Goal: Transaction & Acquisition: Purchase product/service

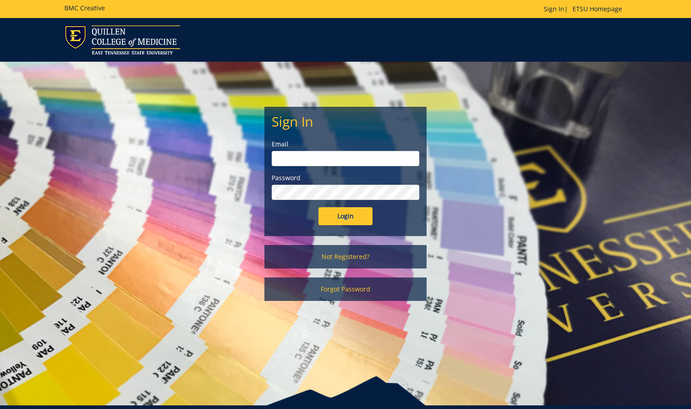
click at [318, 159] on input "email" at bounding box center [346, 158] width 148 height 15
type input "[EMAIL_ADDRESS][DOMAIN_NAME]"
click at [341, 216] on input "Login" at bounding box center [345, 216] width 54 height 18
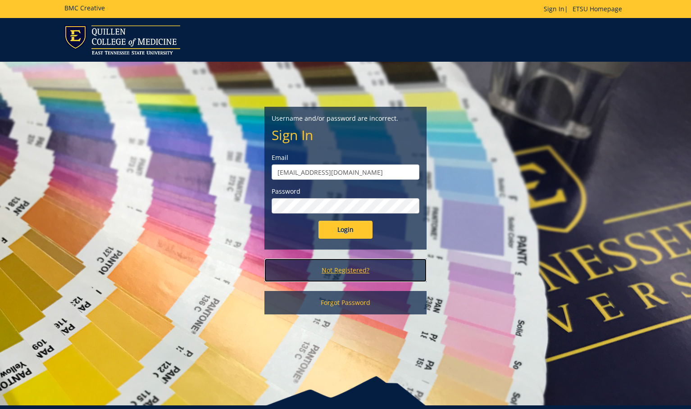
click at [341, 272] on link "Not Registered?" at bounding box center [345, 270] width 162 height 23
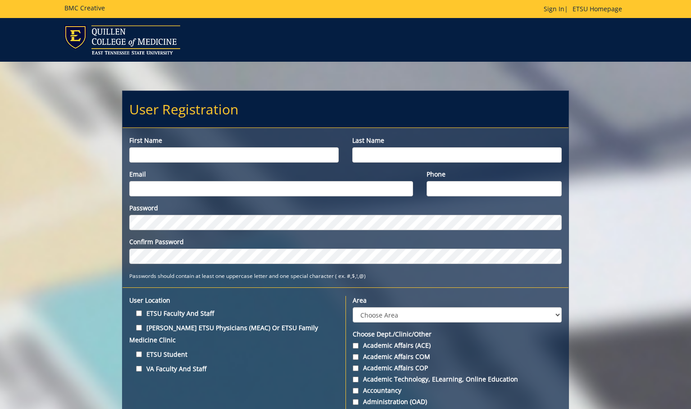
click at [197, 159] on input "First name" at bounding box center [233, 154] width 209 height 15
type input "Roarke"
click at [382, 156] on input "Last name" at bounding box center [456, 154] width 209 height 15
type input "Burton"
click at [341, 187] on input "Email" at bounding box center [271, 188] width 284 height 15
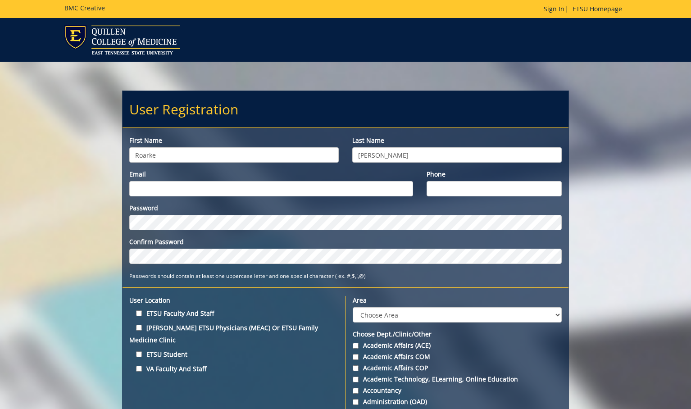
type input "burtonrw@etsu.edu"
click at [462, 195] on input "Phone" at bounding box center [494, 188] width 135 height 15
type input "7046405016"
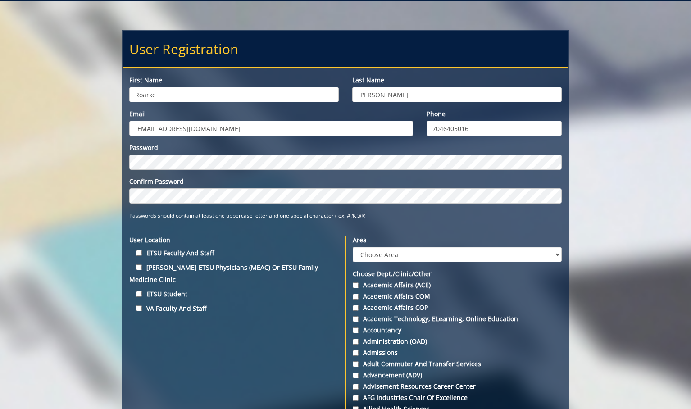
scroll to position [60, 0]
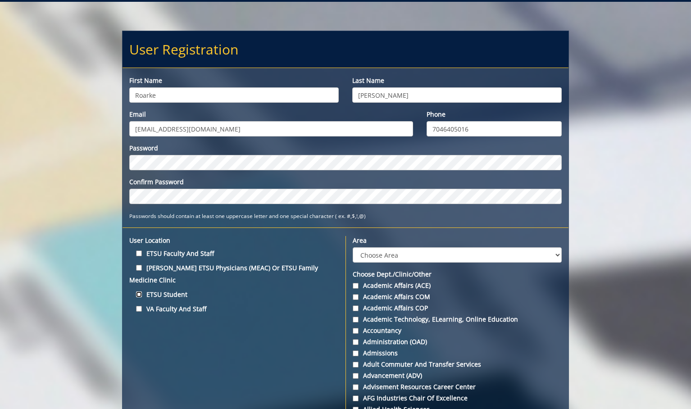
click at [139, 291] on input "ETSU Student" at bounding box center [139, 294] width 6 height 6
checkbox input "true"
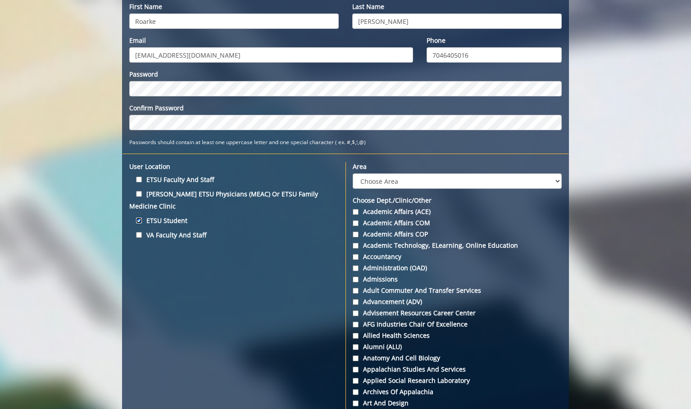
scroll to position [140, 0]
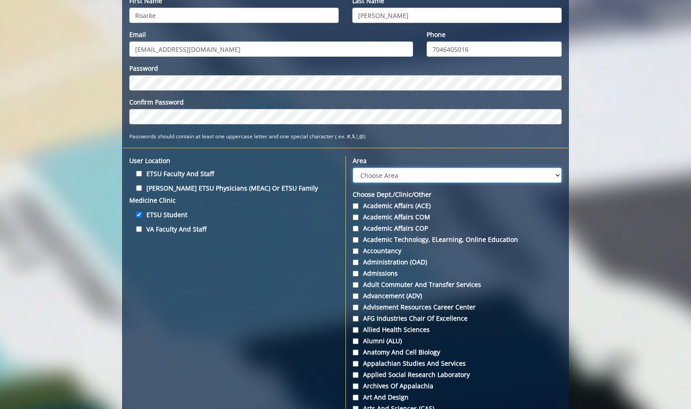
click at [441, 174] on select "Choose Area Administration Advancement (ADM) BucSports Business & Finance Clemm…" at bounding box center [457, 175] width 209 height 15
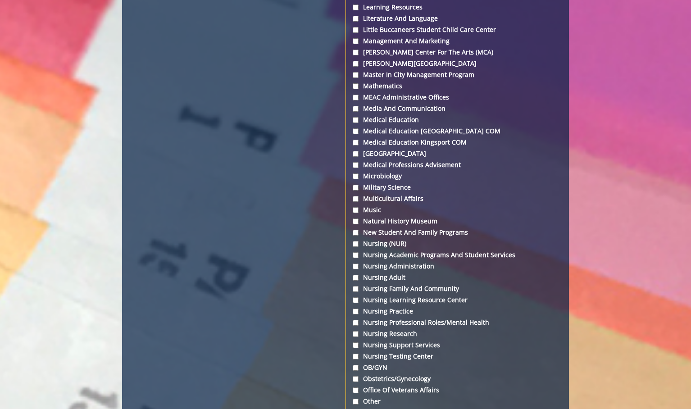
scroll to position [2177, 0]
click at [354, 122] on input "Medical Education" at bounding box center [356, 119] width 6 height 6
checkbox input "true"
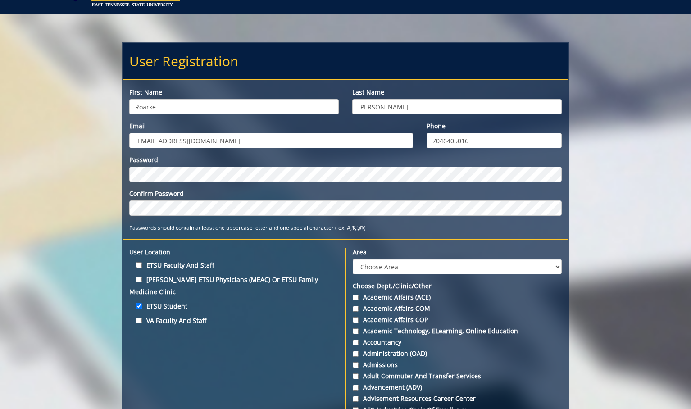
scroll to position [50, 0]
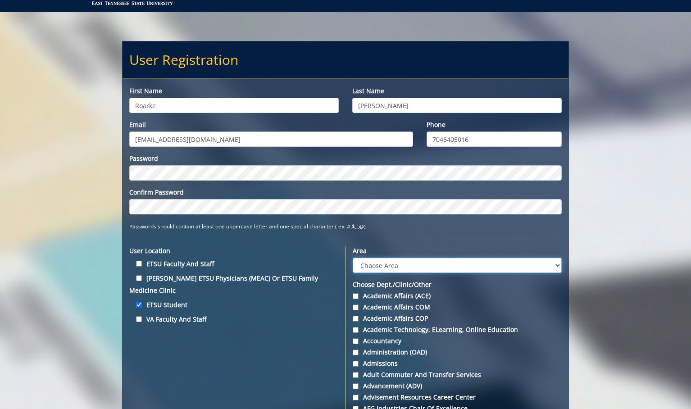
click at [442, 268] on select "Choose Area Administration Advancement (ADM) BucSports Business & Finance Clemm…" at bounding box center [457, 265] width 209 height 15
select select "3"
click at [353, 258] on select "Choose Area Administration Advancement (ADM) BucSports Business & Finance Clemm…" at bounding box center [457, 265] width 209 height 15
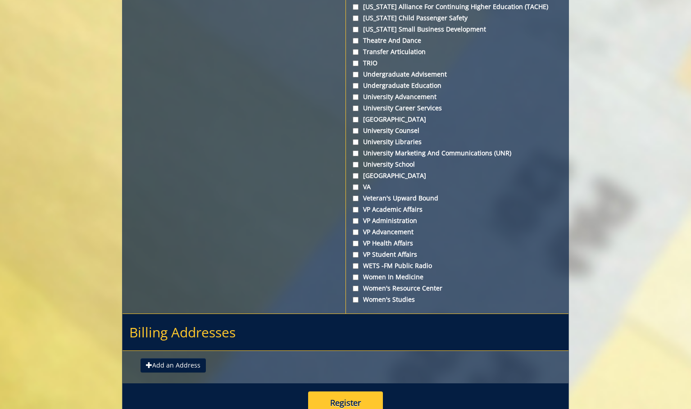
scroll to position [3334, 0]
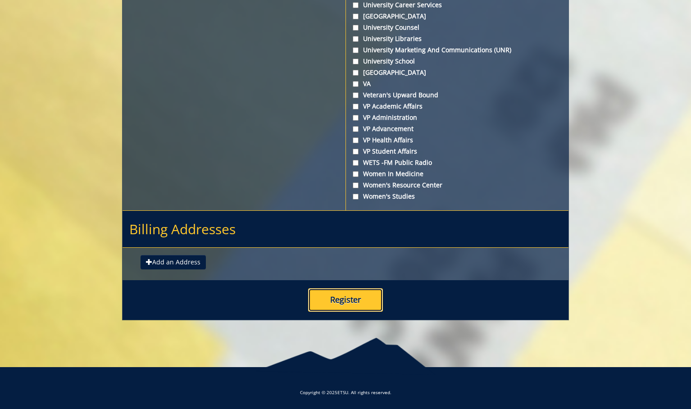
click at [350, 301] on button "Register" at bounding box center [345, 299] width 75 height 23
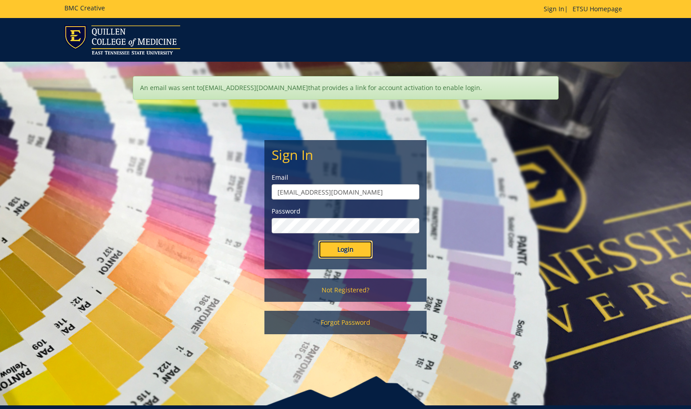
click at [365, 254] on input "Login" at bounding box center [345, 250] width 54 height 18
click at [352, 251] on input "Login" at bounding box center [345, 250] width 54 height 18
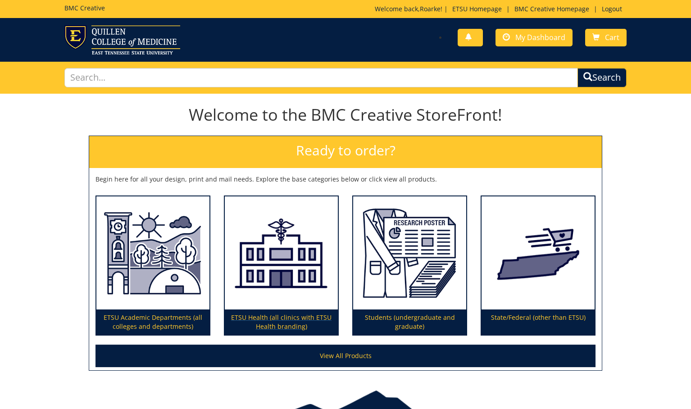
scroll to position [53, 0]
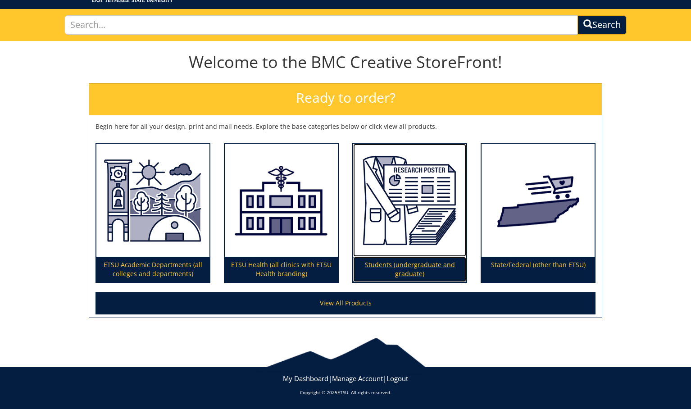
click at [400, 267] on p "Students (undergraduate and graduate)" at bounding box center [409, 269] width 113 height 25
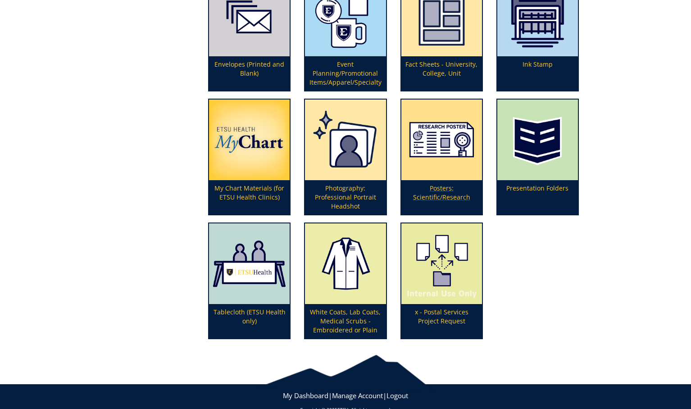
scroll to position [275, 0]
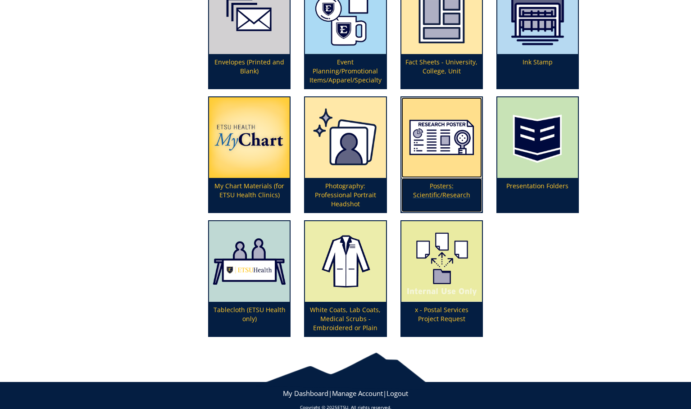
click at [438, 186] on p "Posters: Scientific/Research" at bounding box center [441, 195] width 81 height 34
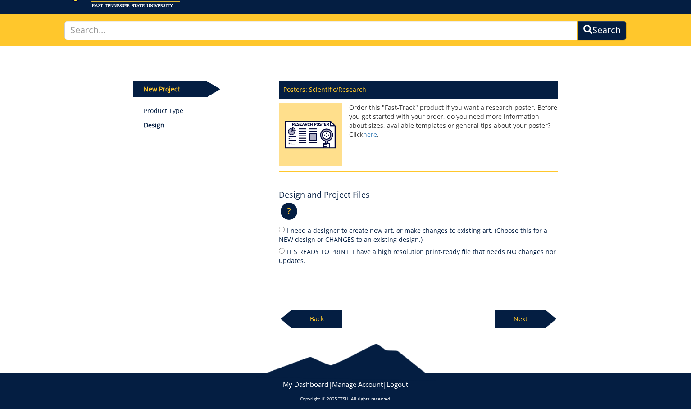
scroll to position [50, 0]
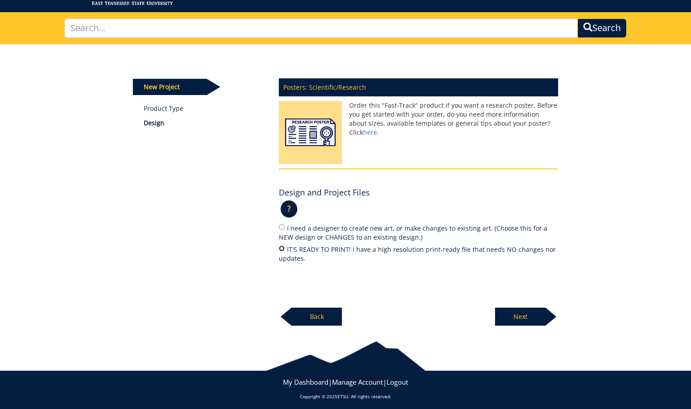
click at [281, 249] on input "IT'S READY TO PRINT! I have a high resolution print-ready file that needs NO ch…" at bounding box center [282, 248] width 6 height 6
radio input "true"
click at [524, 320] on p "Next" at bounding box center [520, 317] width 50 height 18
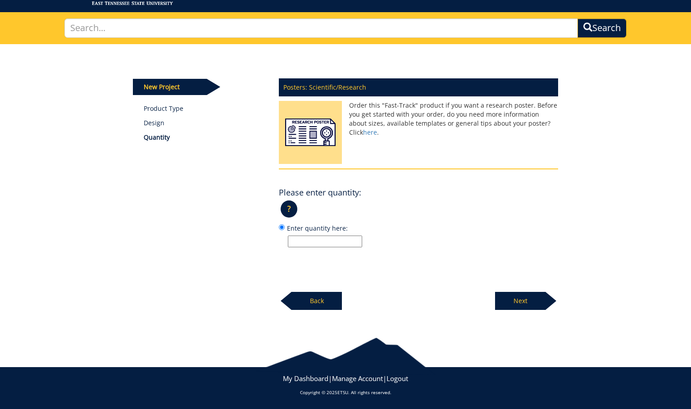
click at [333, 243] on input "Enter quantity here:" at bounding box center [325, 242] width 74 height 12
type input "1"
click at [529, 302] on p "Next" at bounding box center [520, 301] width 50 height 18
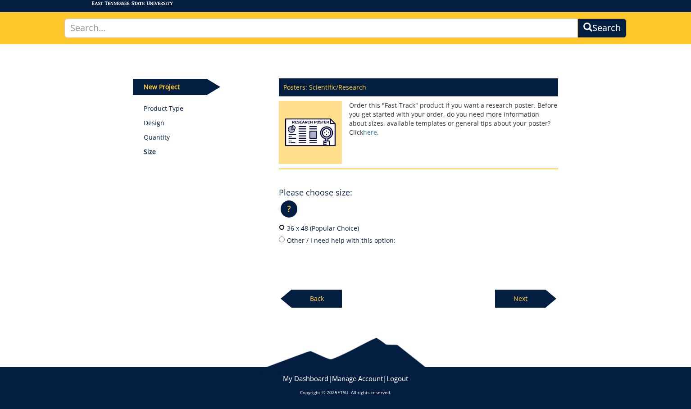
click at [282, 228] on input "36 x 48 (Popular Choice)" at bounding box center [282, 227] width 6 height 6
radio input "true"
click at [528, 297] on p "Next" at bounding box center [520, 299] width 50 height 18
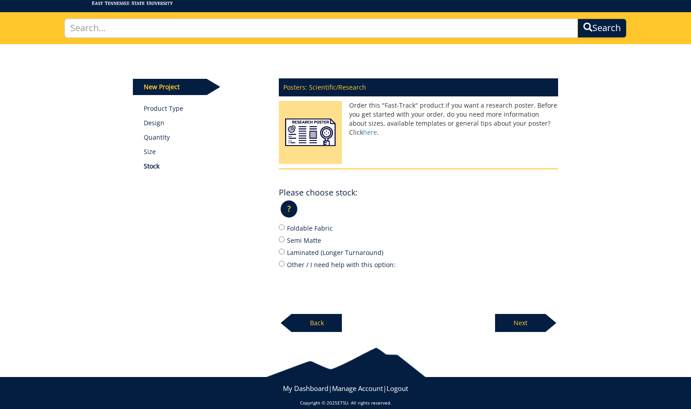
click at [291, 211] on p "?" at bounding box center [289, 208] width 17 height 17
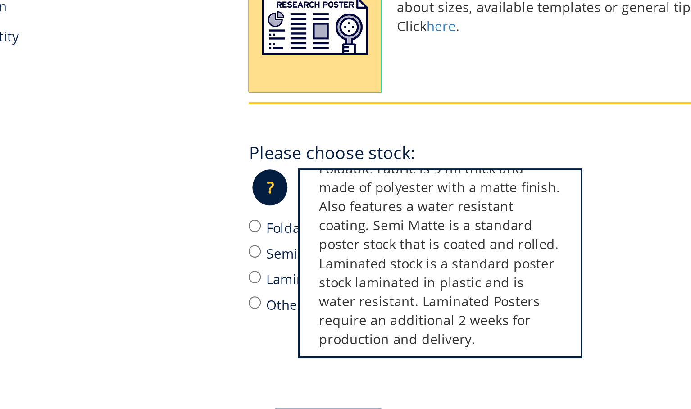
scroll to position [38, 0]
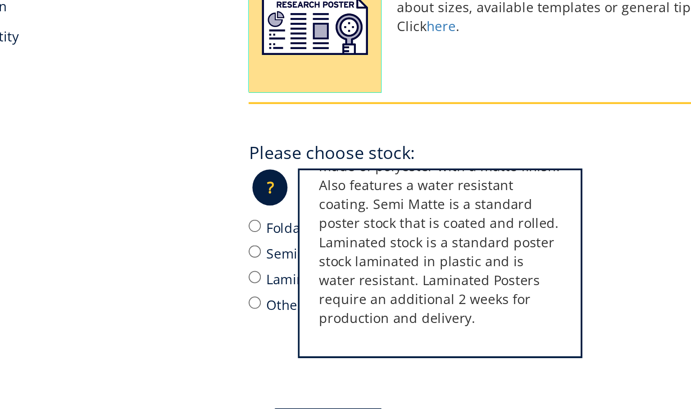
click at [259, 265] on div "New Project Product Type Design Quantity Size Stock Posters: Scientific/Researc…" at bounding box center [345, 188] width 439 height 288
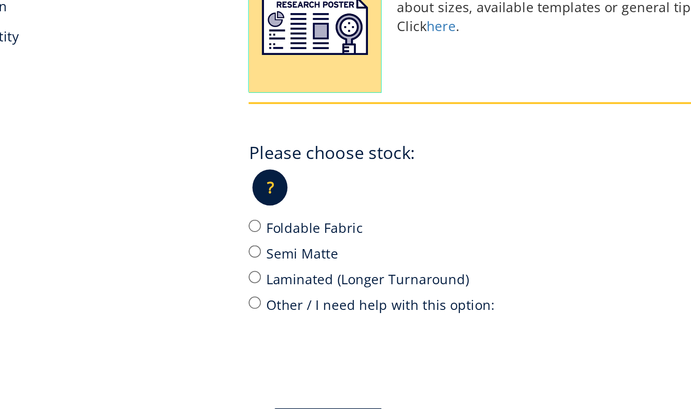
click at [291, 209] on p "?" at bounding box center [289, 208] width 17 height 17
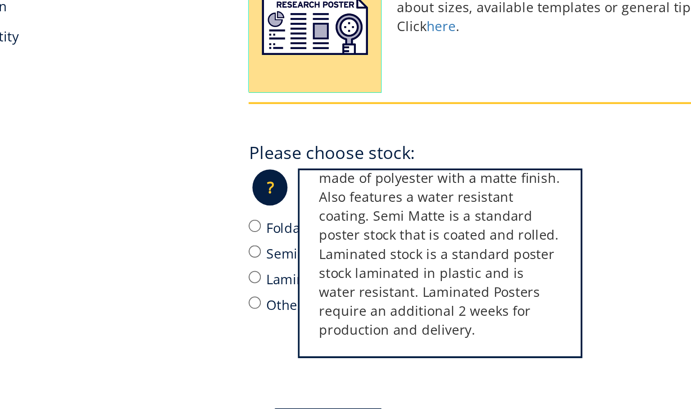
scroll to position [33, 0]
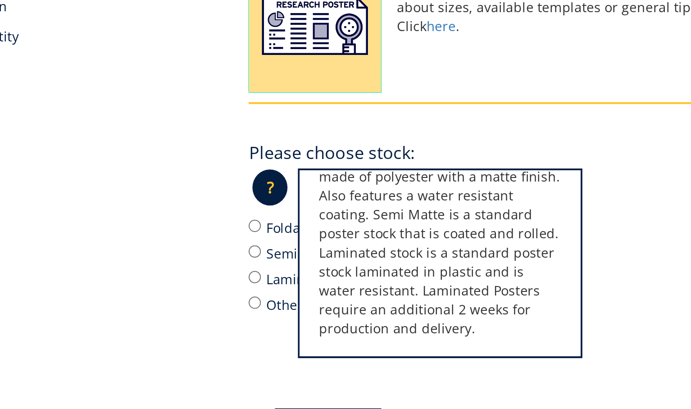
click at [250, 263] on div "New Project Product Type Design Quantity Size Stock Posters: Scientific/Researc…" at bounding box center [345, 188] width 439 height 288
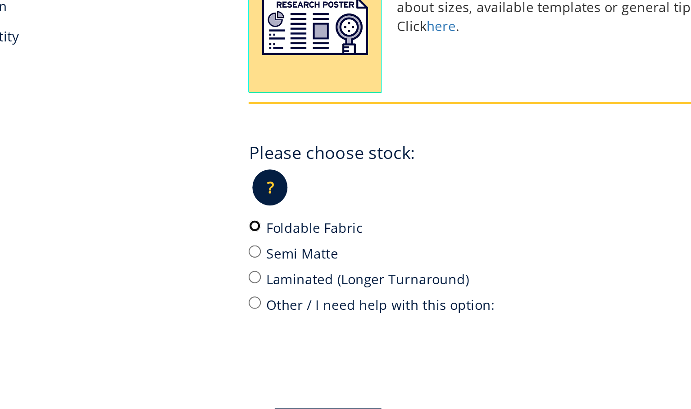
click at [282, 227] on input "Foldable Fabric" at bounding box center [282, 227] width 6 height 6
radio input "true"
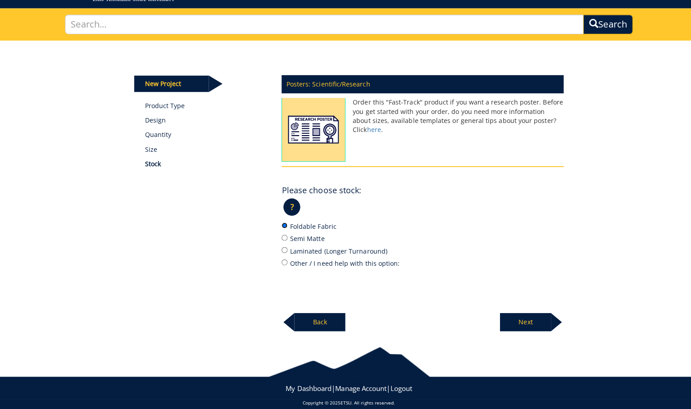
scroll to position [50, 0]
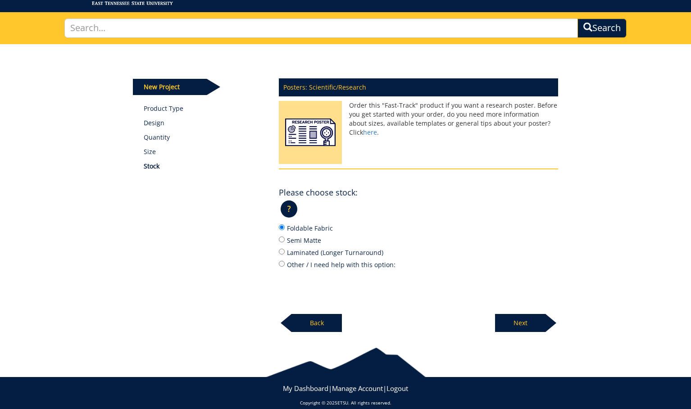
click at [526, 318] on p "Next" at bounding box center [520, 323] width 50 height 18
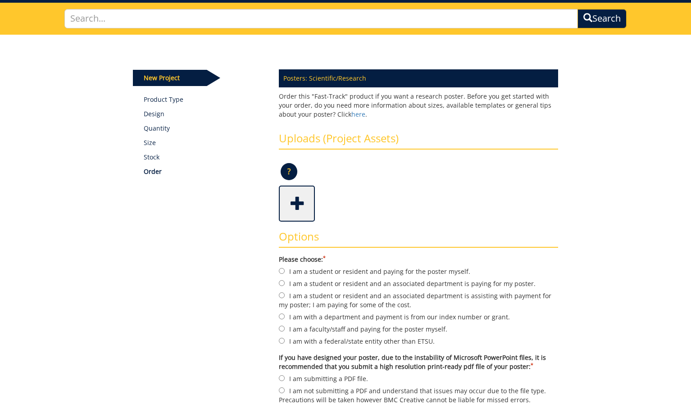
scroll to position [60, 0]
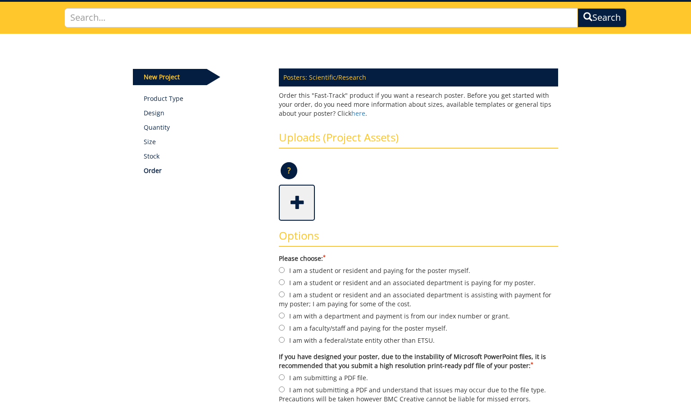
click at [297, 202] on span at bounding box center [298, 202] width 36 height 32
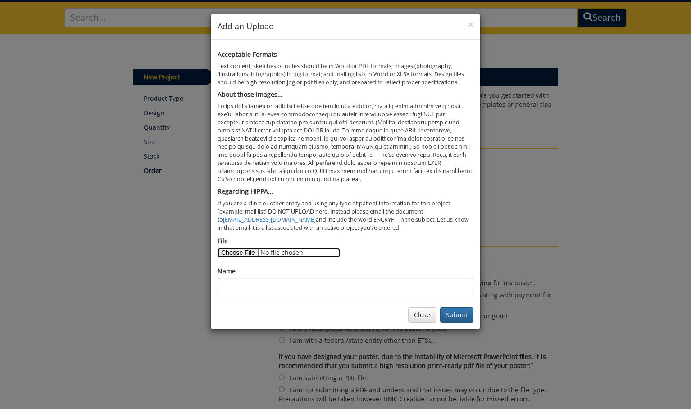
click at [244, 250] on input "File" at bounding box center [279, 253] width 123 height 10
type input "C:\fakepath\Touchscreen Health Education - Summer Research Poster.pdf"
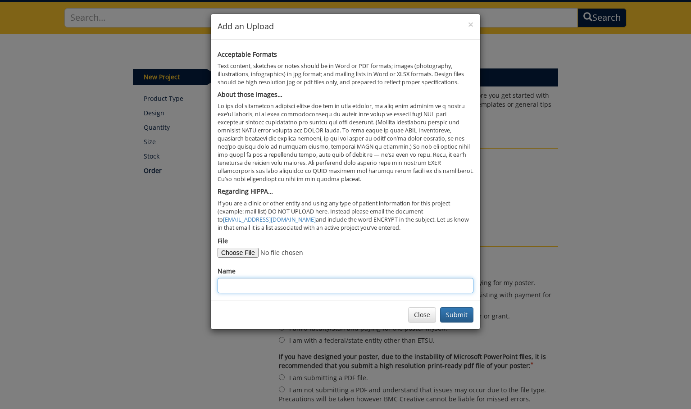
click at [283, 287] on input "Name" at bounding box center [346, 285] width 256 height 15
type input "[PERSON_NAME]"
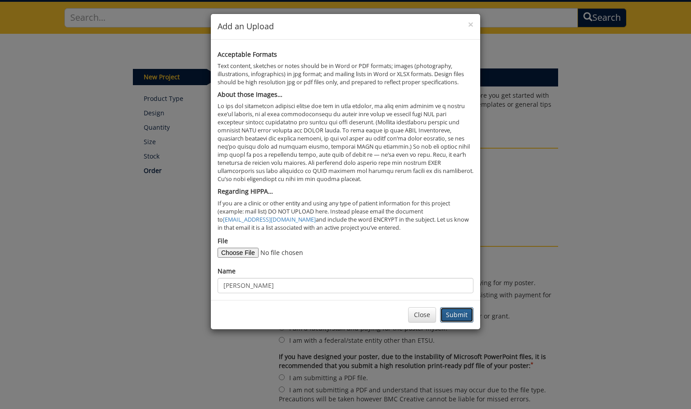
click at [450, 319] on button "Submit" at bounding box center [456, 314] width 33 height 15
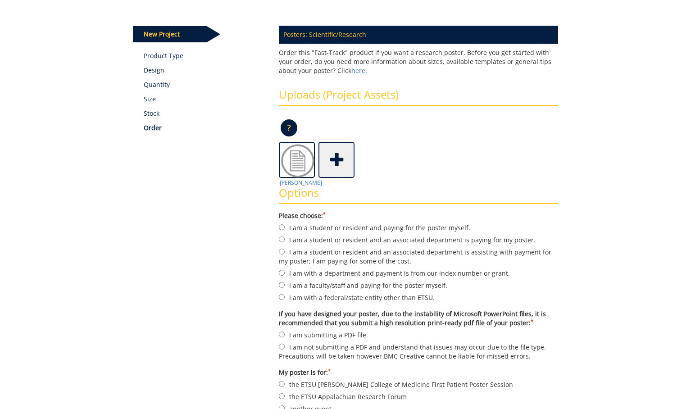
scroll to position [102, 0]
click at [281, 240] on input "I am a student or resident and an associated department is paying for my poster." at bounding box center [282, 240] width 6 height 6
radio input "true"
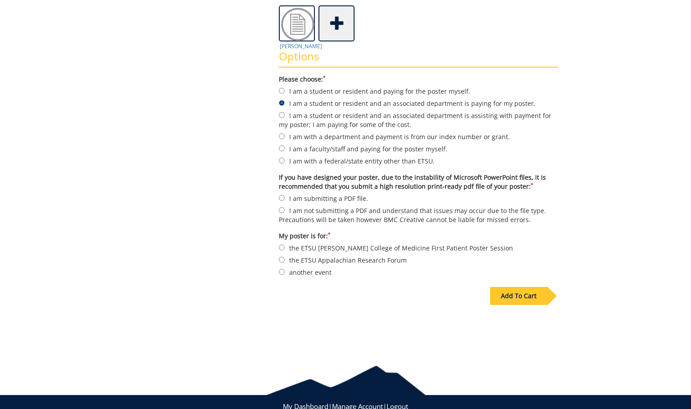
scroll to position [242, 0]
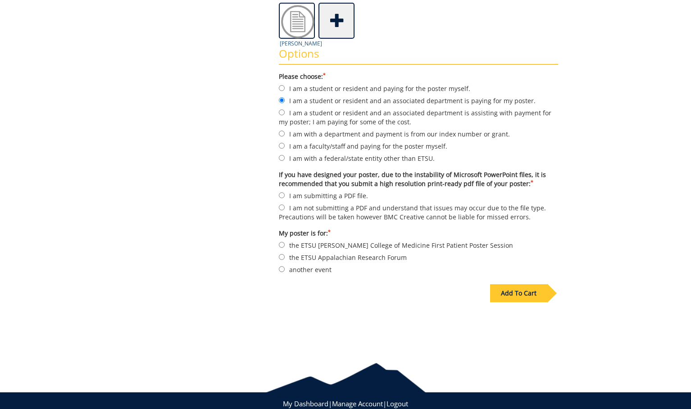
click at [298, 32] on img at bounding box center [298, 22] width 36 height 36
click at [299, 42] on div "Options Please choose: * I am a student or resident and paying for the poster m…" at bounding box center [418, 158] width 293 height 238
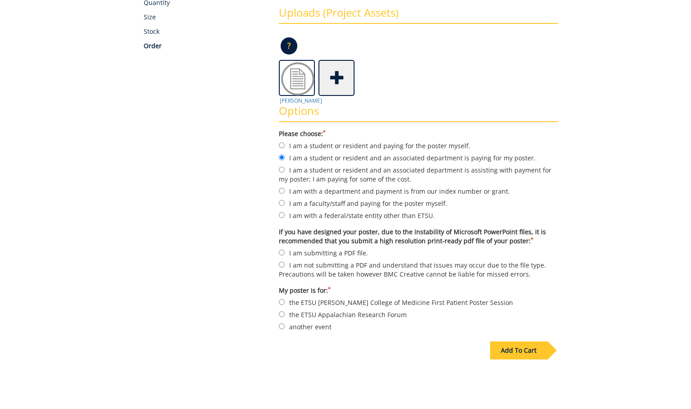
scroll to position [157, 0]
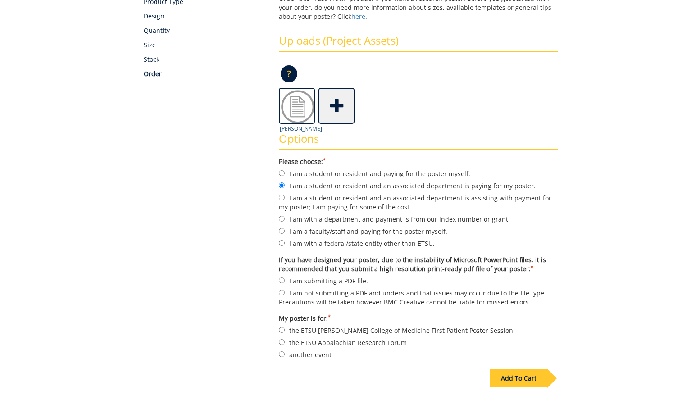
click at [298, 93] on img at bounding box center [298, 107] width 36 height 36
click at [302, 104] on img at bounding box center [298, 107] width 36 height 36
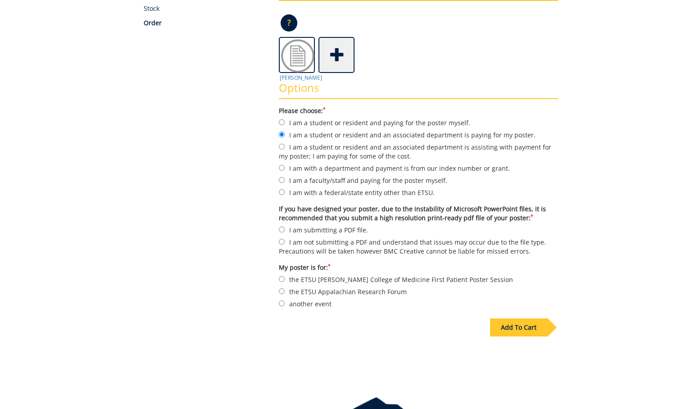
scroll to position [208, 0]
click at [280, 229] on input "I am submitting a PDF file." at bounding box center [282, 229] width 6 height 6
radio input "true"
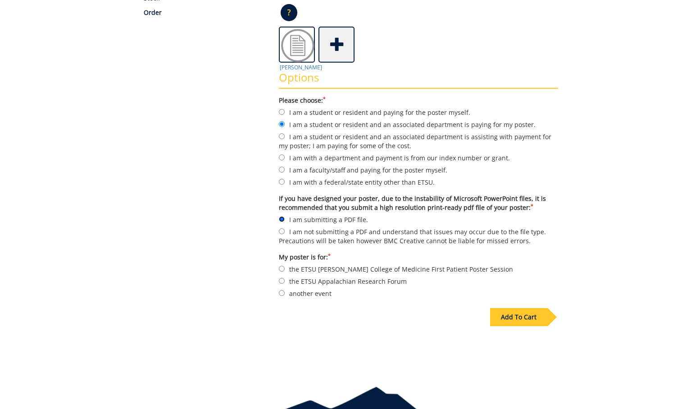
scroll to position [219, 0]
click at [282, 290] on input "another event" at bounding box center [282, 292] width 6 height 6
radio input "true"
click at [513, 314] on div "Add To Cart" at bounding box center [518, 316] width 57 height 18
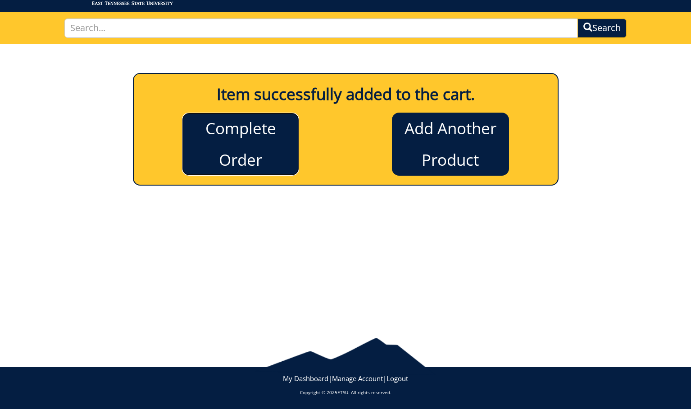
click at [262, 149] on link "Complete Order" at bounding box center [240, 144] width 117 height 63
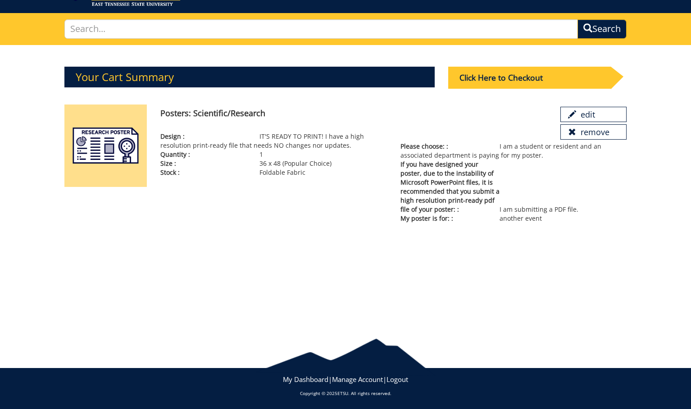
scroll to position [50, 0]
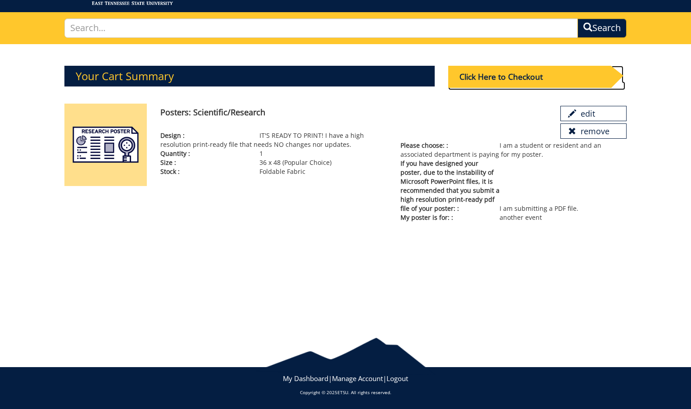
click at [489, 80] on div "Click Here to Checkout" at bounding box center [529, 77] width 163 height 22
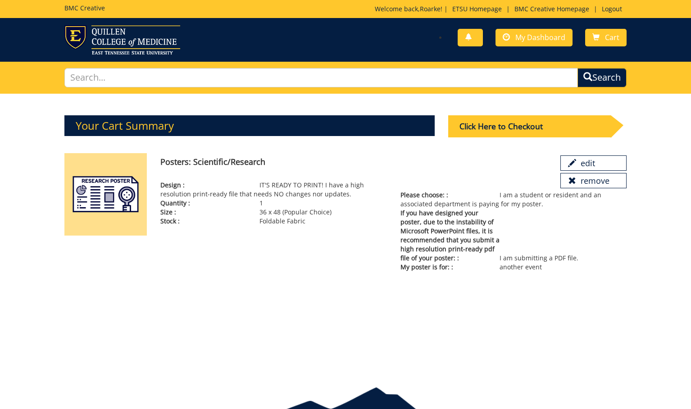
scroll to position [50, 0]
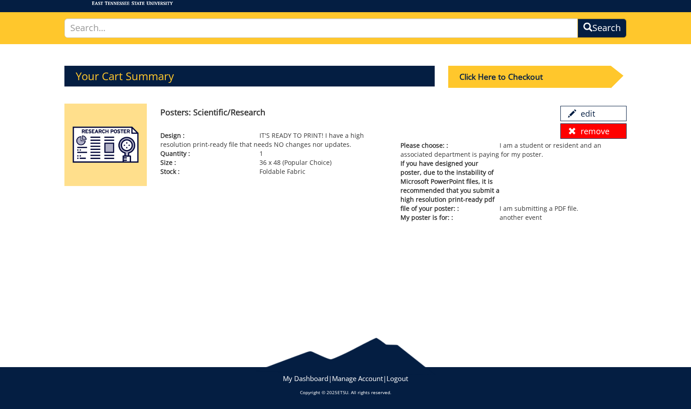
click at [595, 130] on link "remove" at bounding box center [593, 130] width 67 height 15
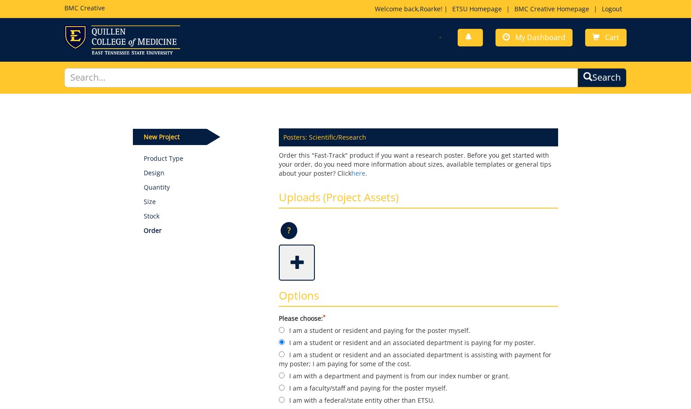
click at [171, 136] on p "New Project" at bounding box center [170, 137] width 74 height 16
click at [171, 157] on link "Product Type" at bounding box center [205, 158] width 122 height 9
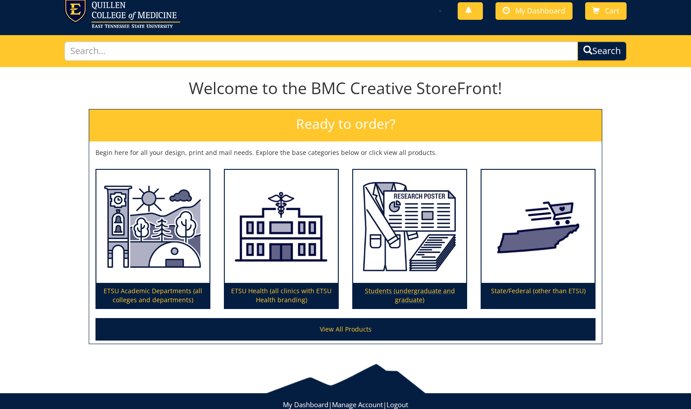
scroll to position [53, 0]
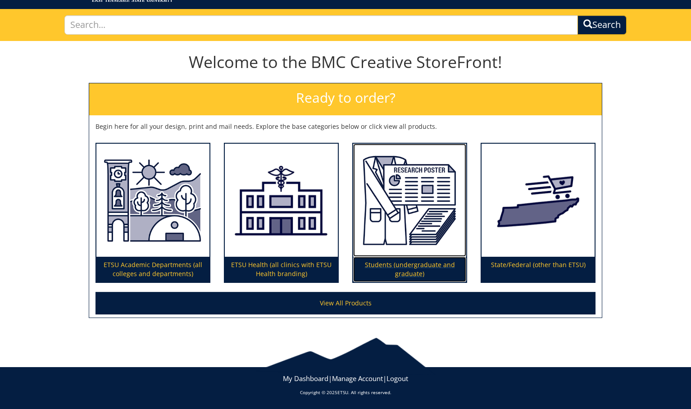
click at [392, 236] on img at bounding box center [409, 201] width 113 height 114
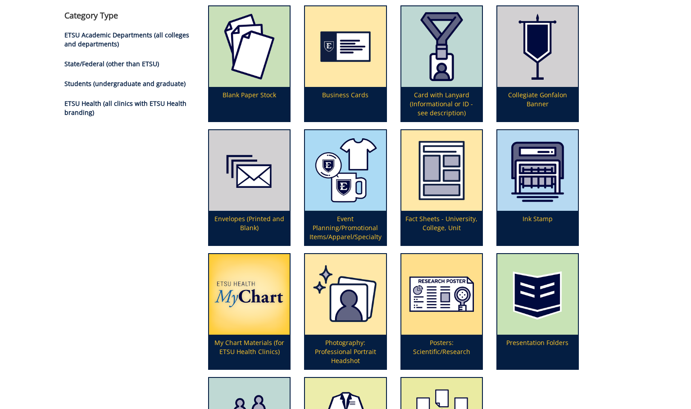
scroll to position [118, 0]
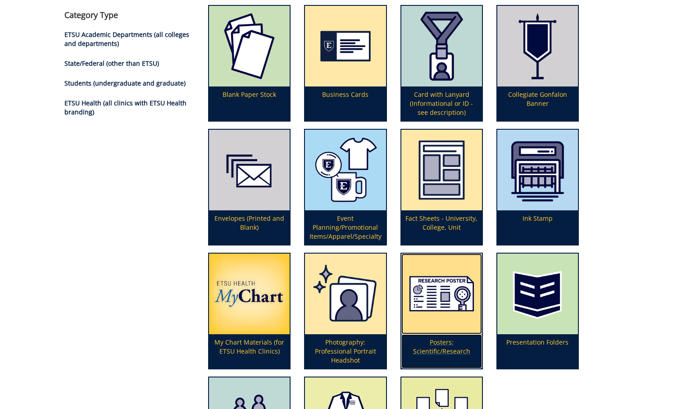
click at [439, 311] on img at bounding box center [441, 294] width 81 height 81
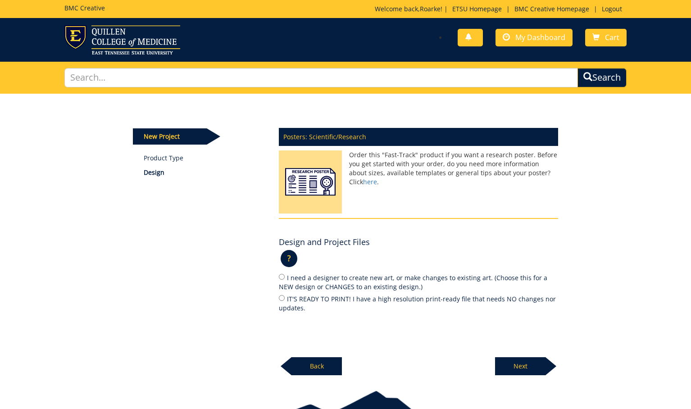
scroll to position [31, 0]
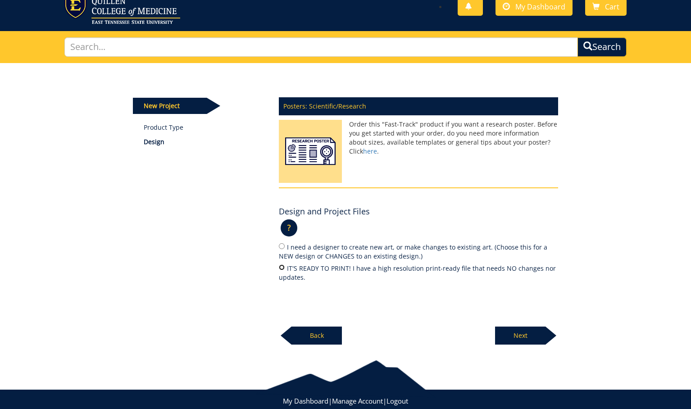
click at [281, 267] on input "IT'S READY TO PRINT! I have a high resolution print-ready file that needs NO ch…" at bounding box center [282, 267] width 6 height 6
radio input "true"
click at [514, 334] on p "Next" at bounding box center [520, 336] width 50 height 18
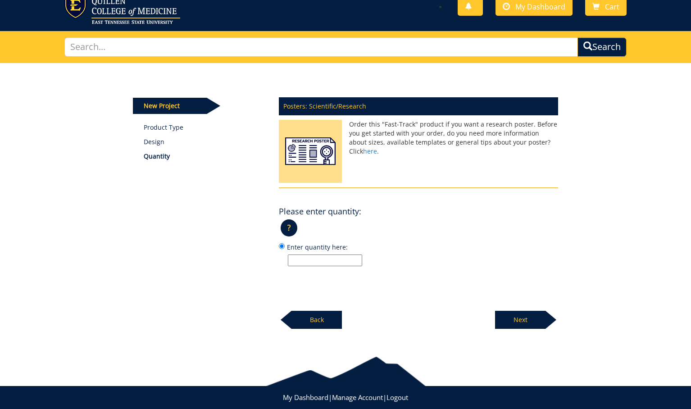
click at [326, 261] on input "Enter quantity here:" at bounding box center [325, 260] width 74 height 12
type input "1"
click at [532, 319] on p "Next" at bounding box center [520, 320] width 50 height 18
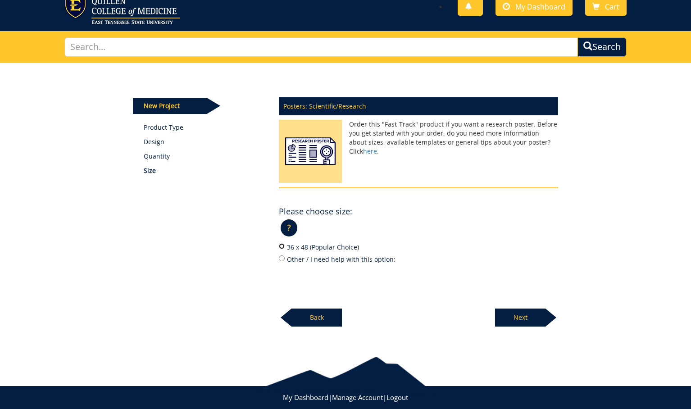
click at [282, 245] on input "36 x 48 (Popular Choice)" at bounding box center [282, 246] width 6 height 6
radio input "true"
click at [528, 318] on p "Next" at bounding box center [520, 318] width 50 height 18
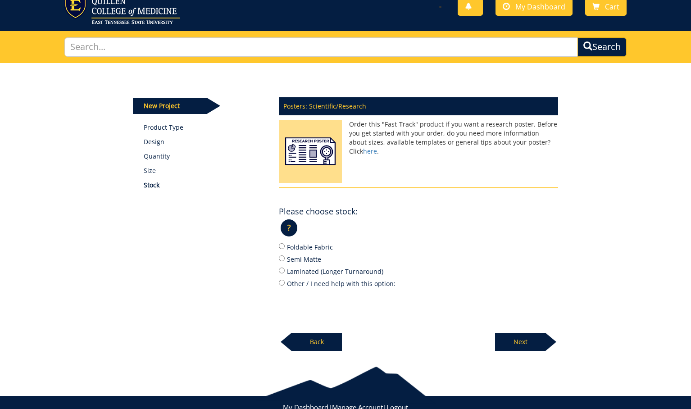
click at [289, 227] on p "?" at bounding box center [289, 227] width 17 height 17
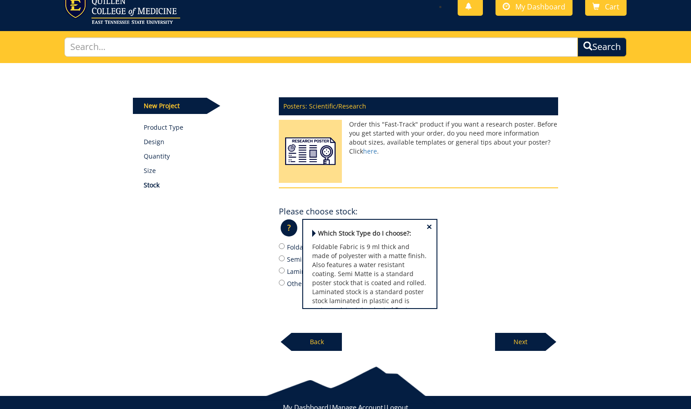
click at [233, 252] on div "New Project Product Type Design Quantity Size Stock Posters: Scientific/Researc…" at bounding box center [345, 207] width 439 height 288
